Goal: Information Seeking & Learning: Find specific fact

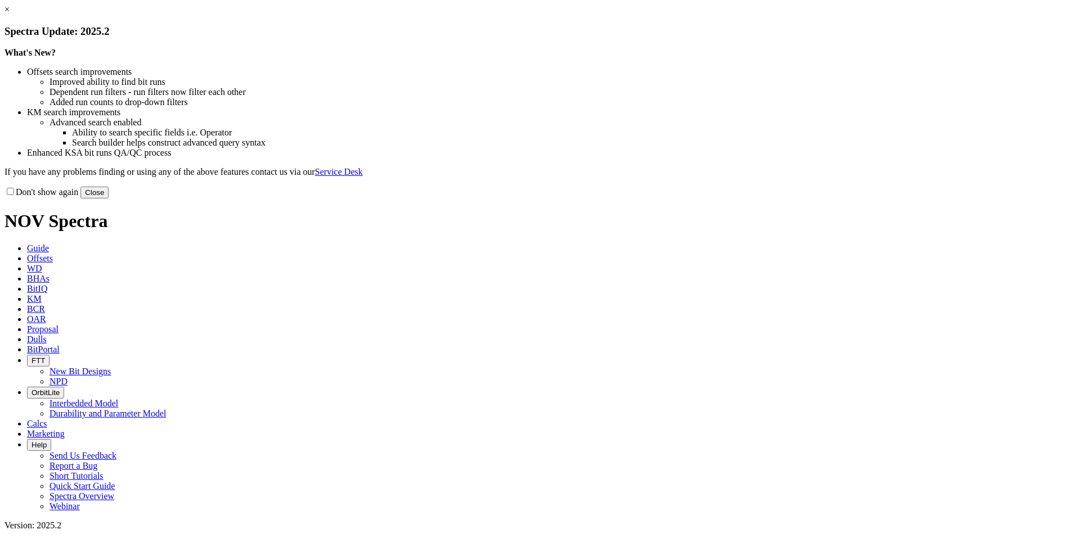
click at [765, 199] on div "Don't show again Close" at bounding box center [539, 192] width 1071 height 12
click at [109, 199] on button "Close" at bounding box center [94, 193] width 28 height 12
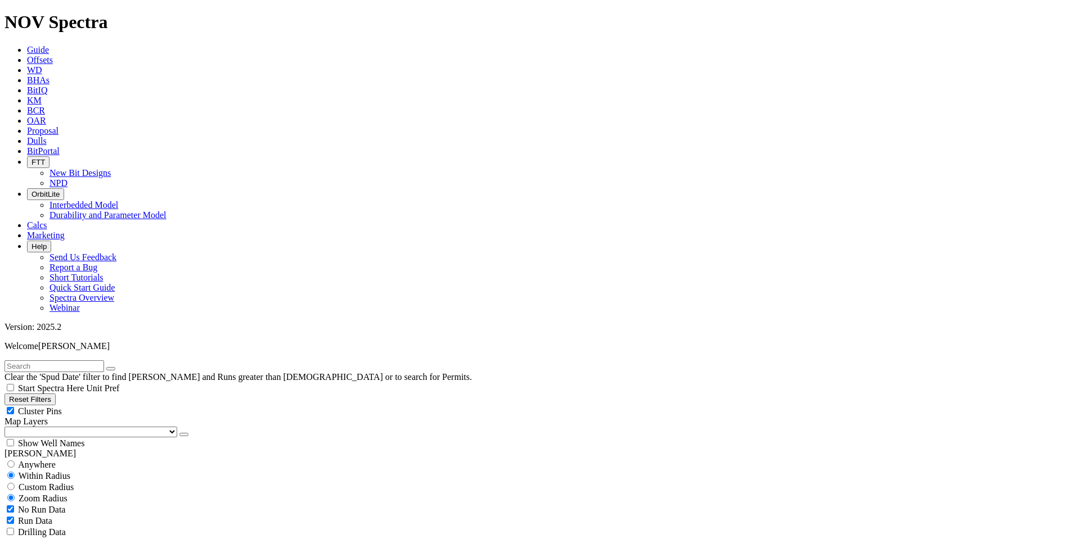
click at [56, 394] on button "Reset Filters" at bounding box center [29, 400] width 51 height 12
type input "[DATE]"
type input "8/12/25"
click at [77, 361] on input "text" at bounding box center [54, 367] width 100 height 12
paste input "A308679"
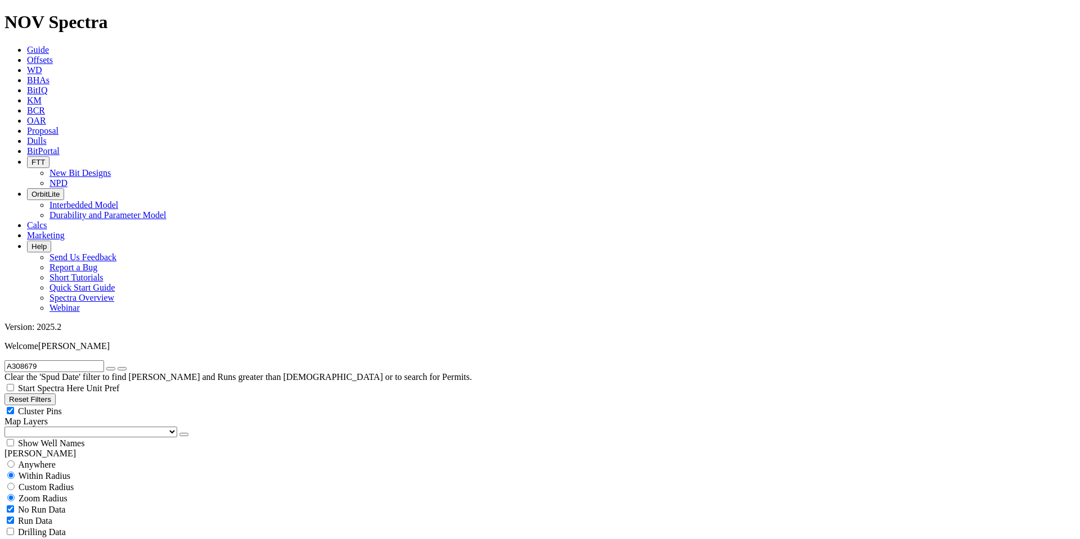
type input "A308679"
click at [27, 136] on icon at bounding box center [27, 141] width 0 height 10
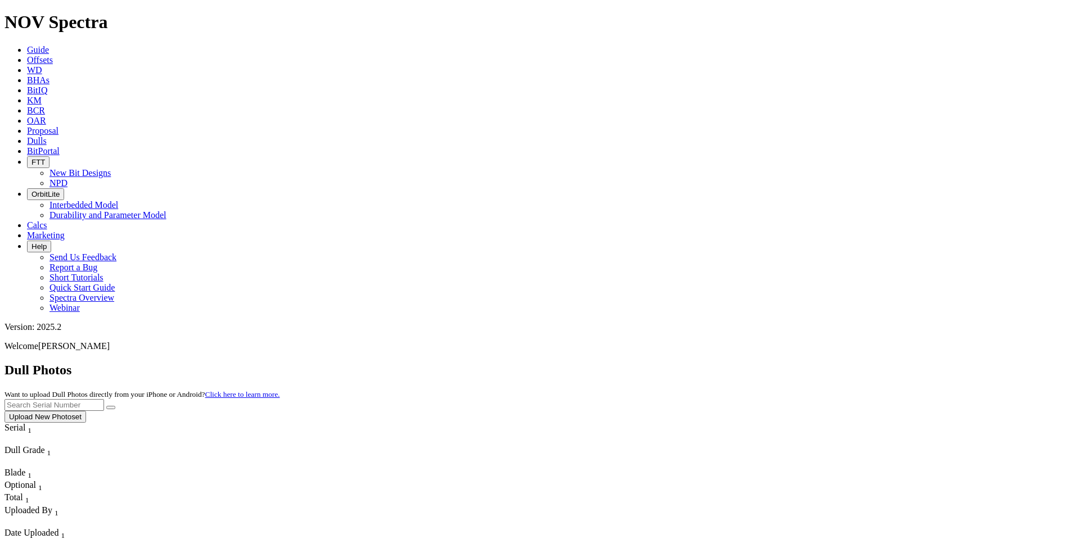
click at [104, 399] on input "text" at bounding box center [54, 405] width 100 height 12
paste input "A308679"
type input "A308679"
click at [111, 408] on icon "submit" at bounding box center [111, 408] width 0 height 0
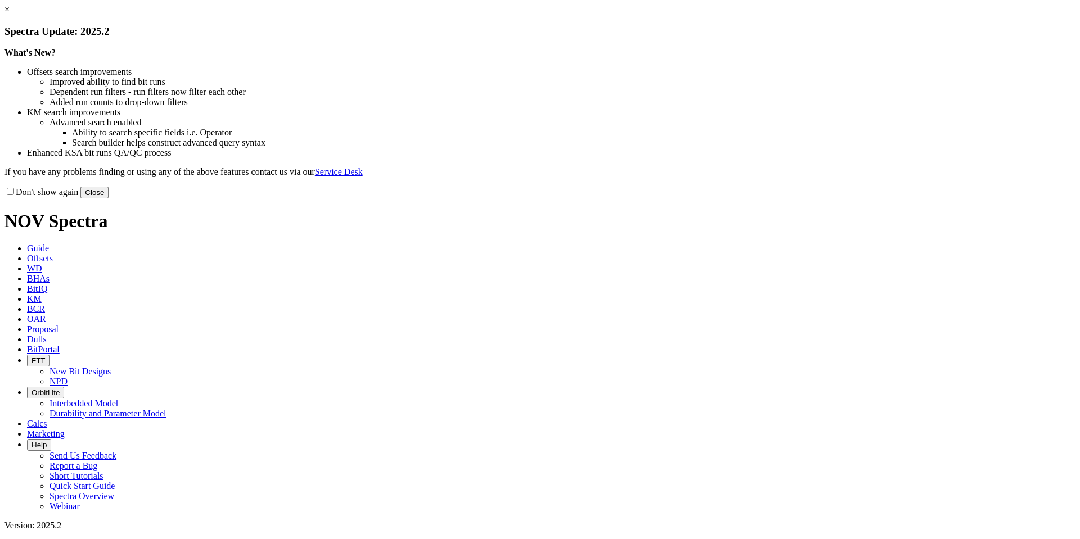
click at [109, 199] on button "Close" at bounding box center [94, 193] width 28 height 12
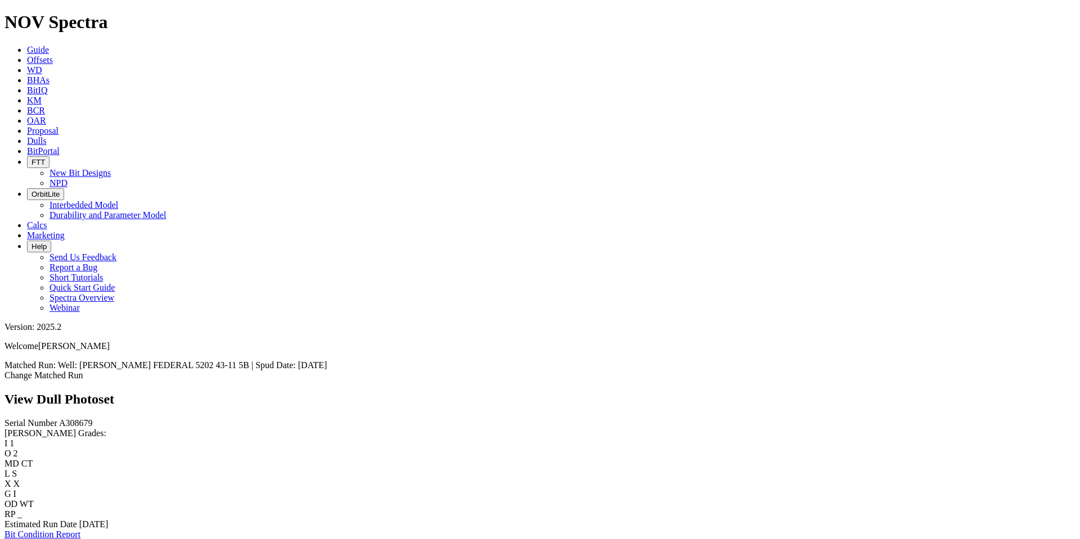
scroll to position [112, 0]
click at [80, 530] on link "Bit Condition Report" at bounding box center [42, 535] width 76 height 10
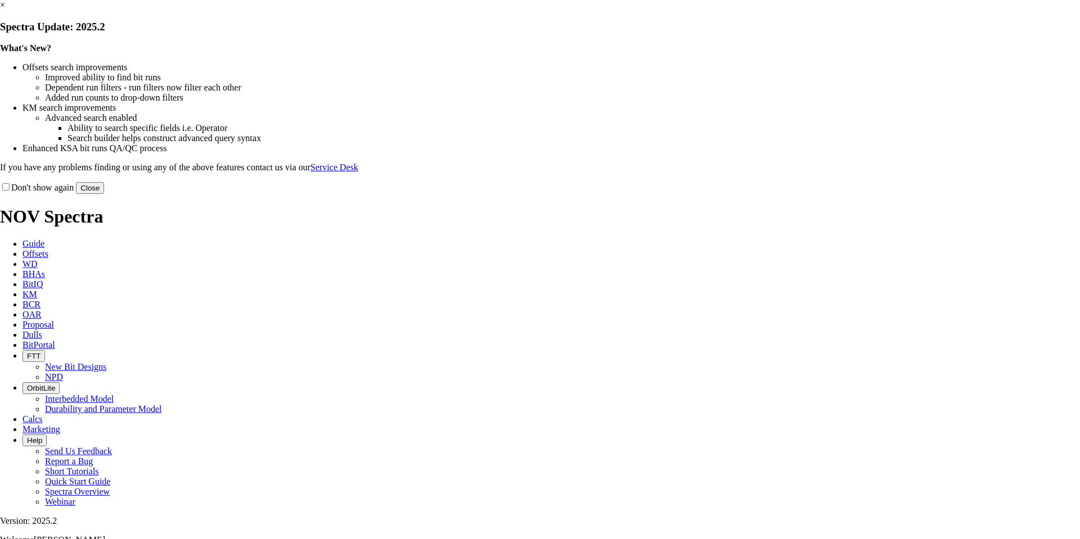
click at [104, 194] on button "Close" at bounding box center [90, 188] width 28 height 12
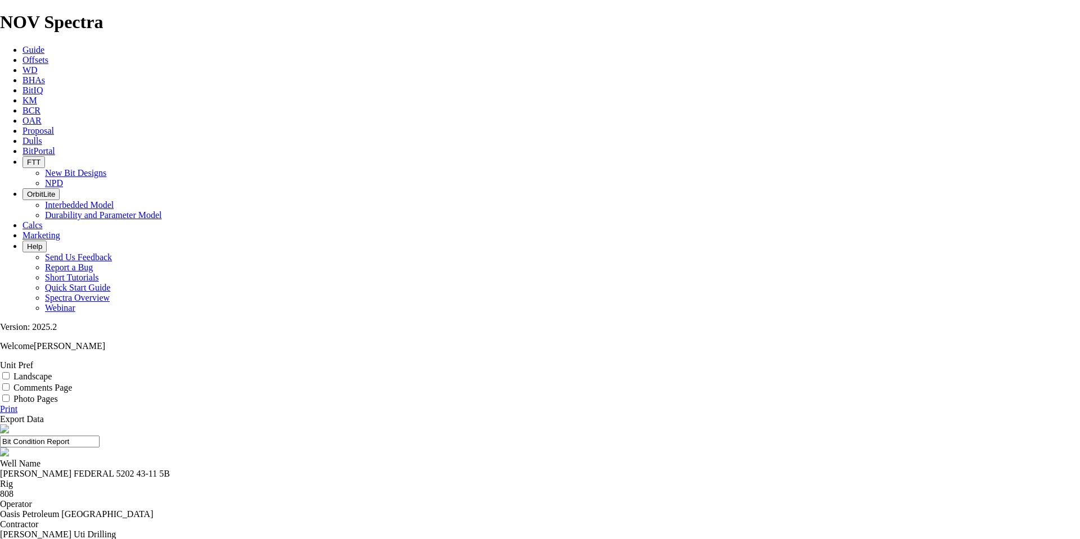
drag, startPoint x: 402, startPoint y: 382, endPoint x: 394, endPoint y: 385, distance: 8.2
